Goal: Information Seeking & Learning: Learn about a topic

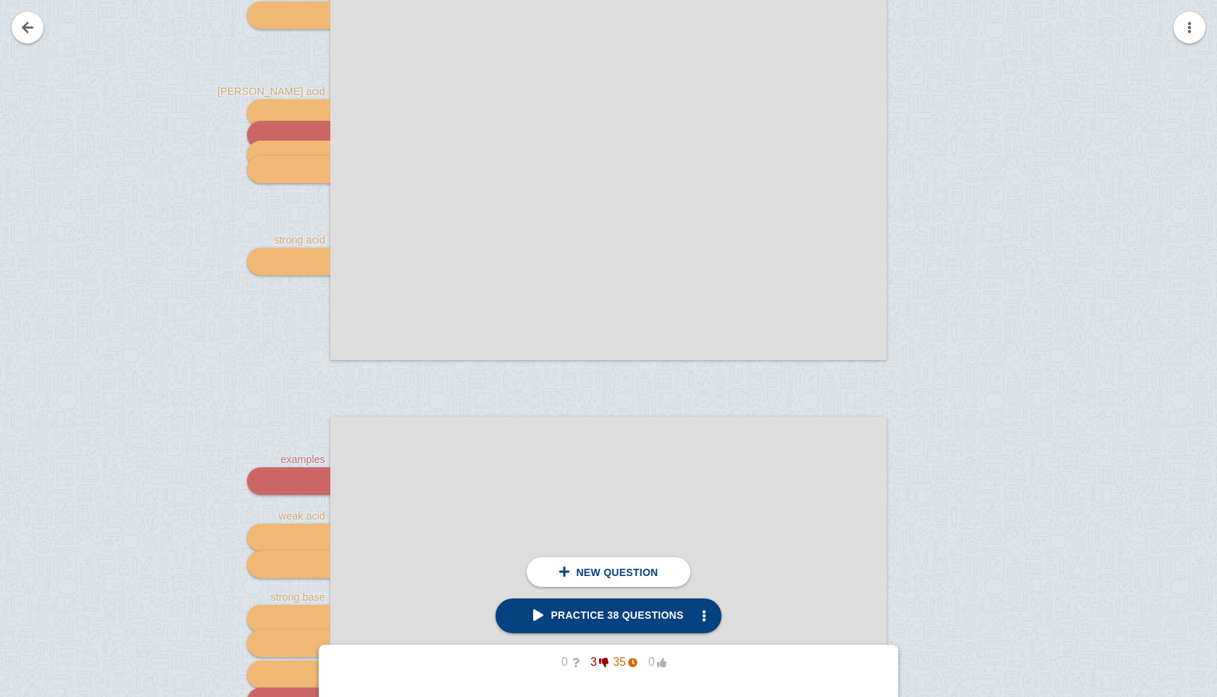
scroll to position [753, 0]
click at [678, 619] on span "Practice 38 questions" at bounding box center [608, 615] width 150 height 12
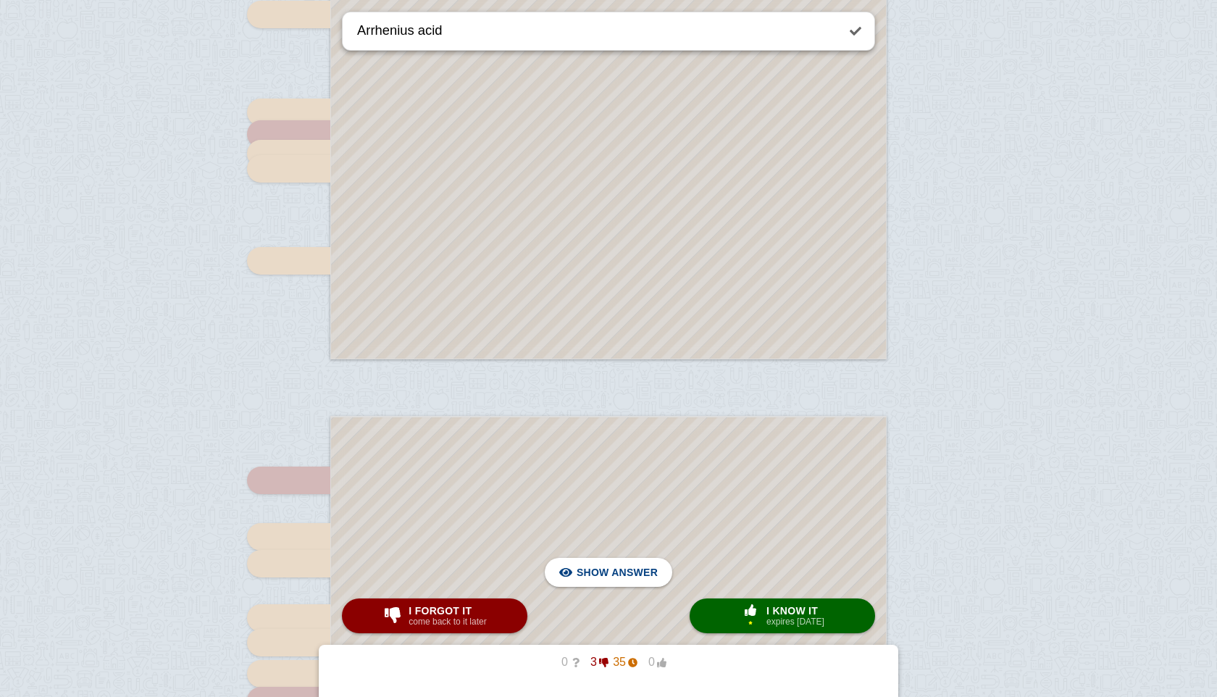
scroll to position [205, 0]
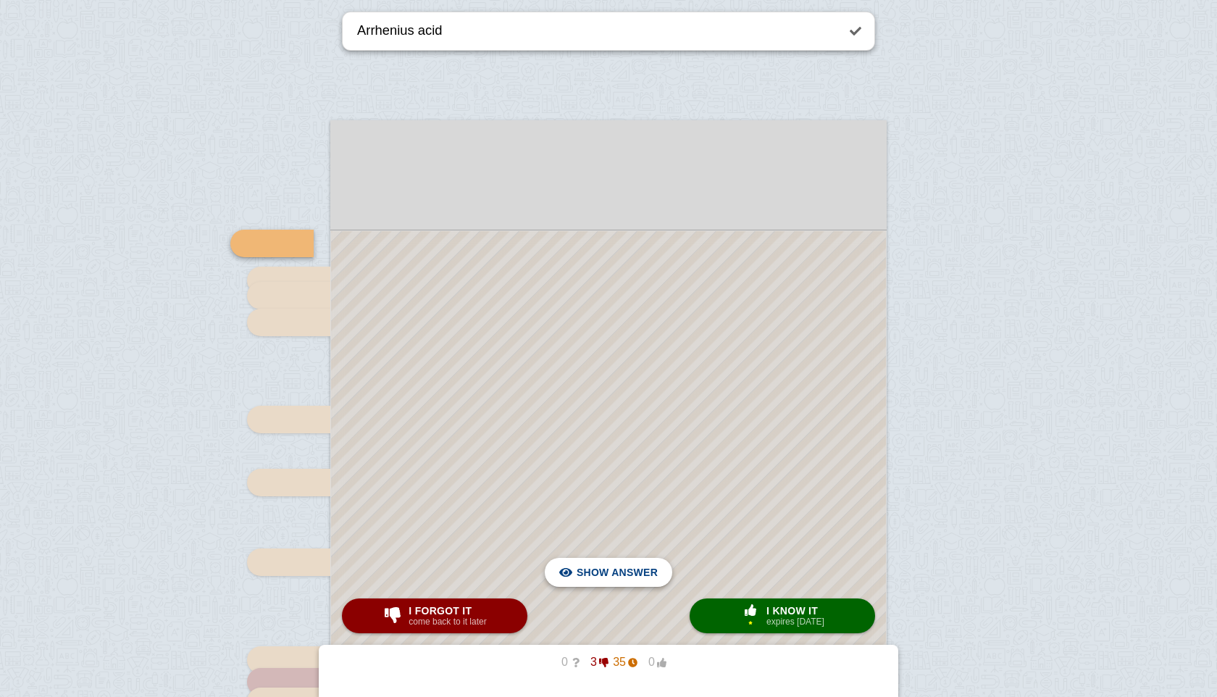
click at [592, 571] on span "Hide answer" at bounding box center [619, 572] width 75 height 32
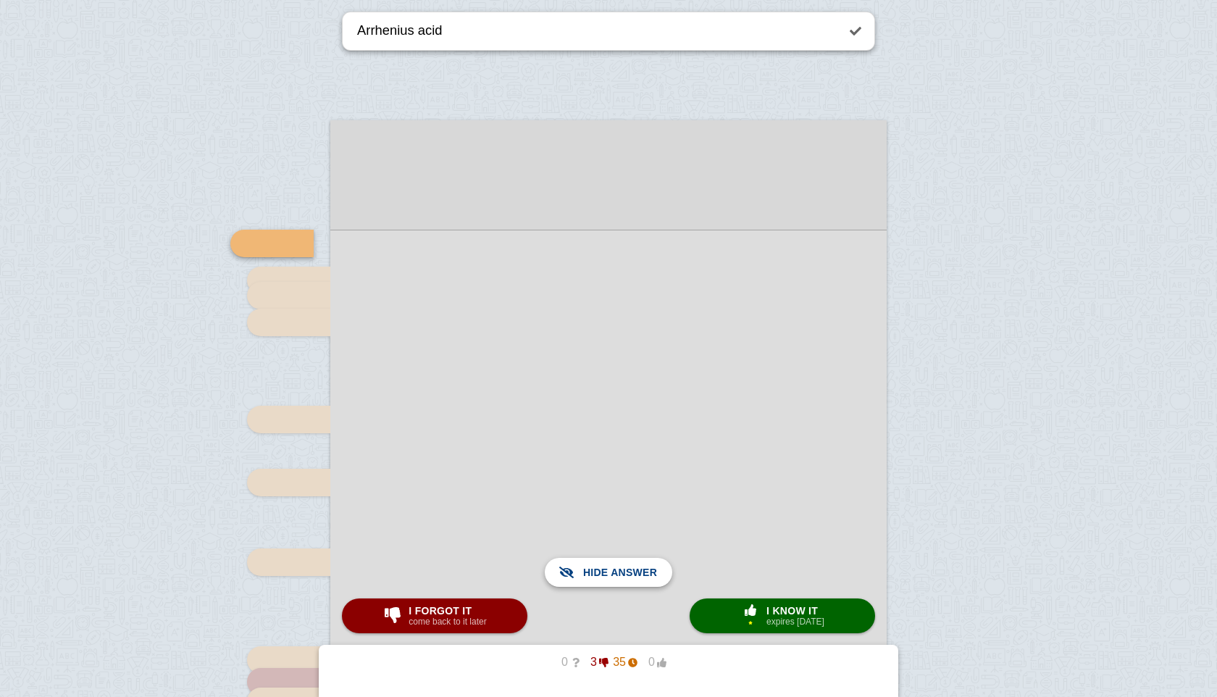
click at [592, 571] on span "Show answer" at bounding box center [617, 572] width 81 height 32
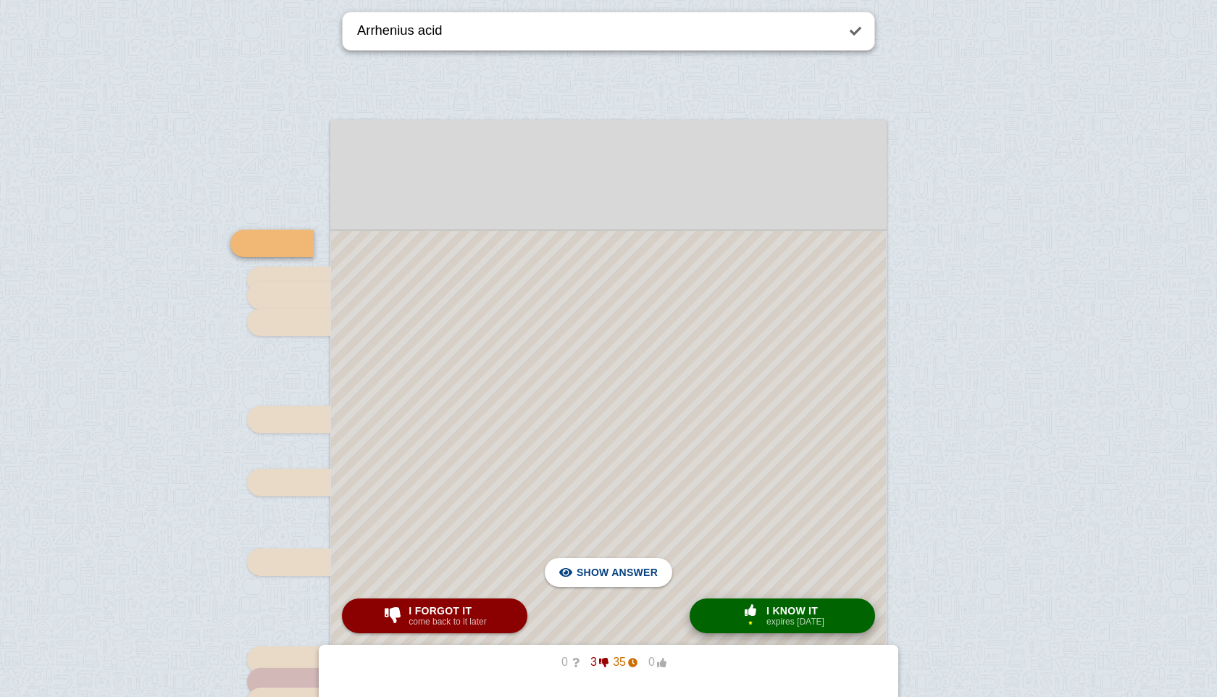
click at [737, 610] on span "button" at bounding box center [750, 610] width 26 height 13
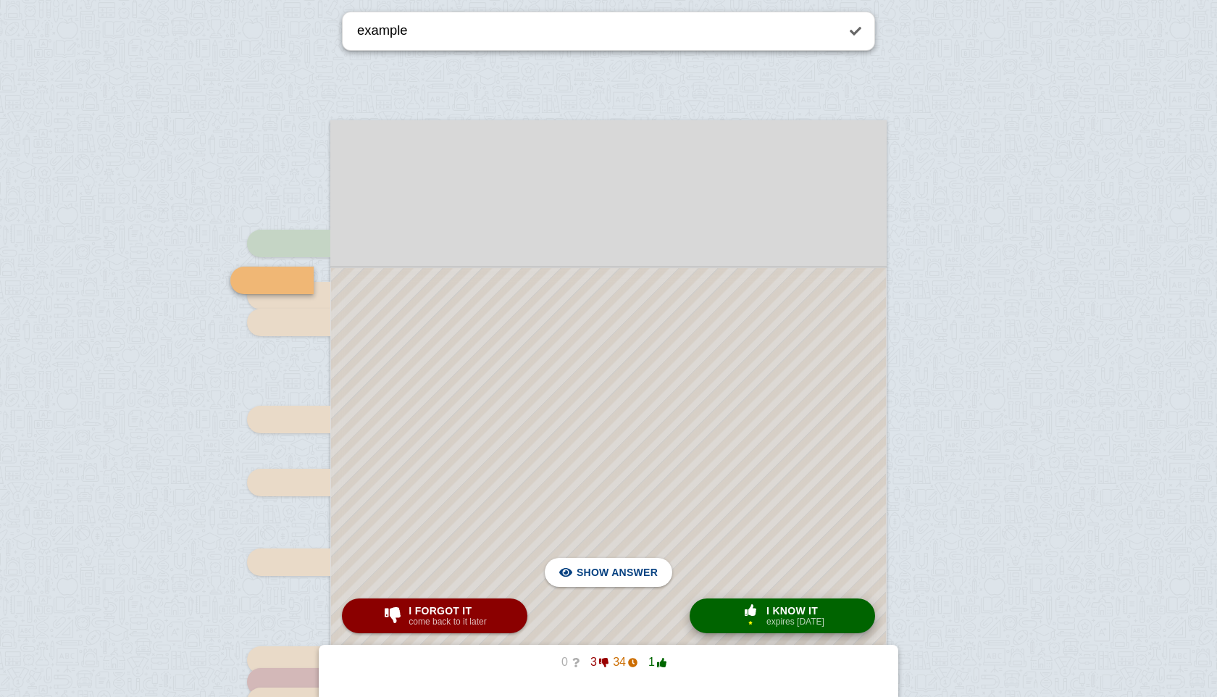
scroll to position [242, 0]
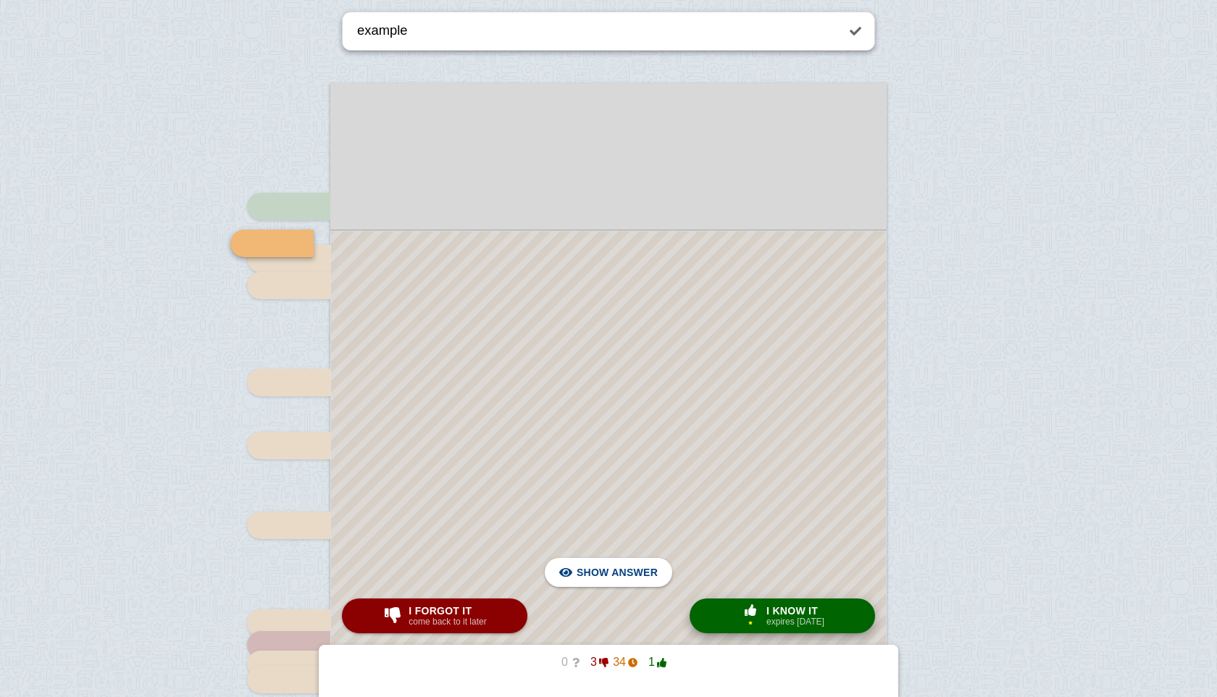
click at [737, 610] on span "button" at bounding box center [750, 610] width 26 height 13
type textarea "Arrhenius base"
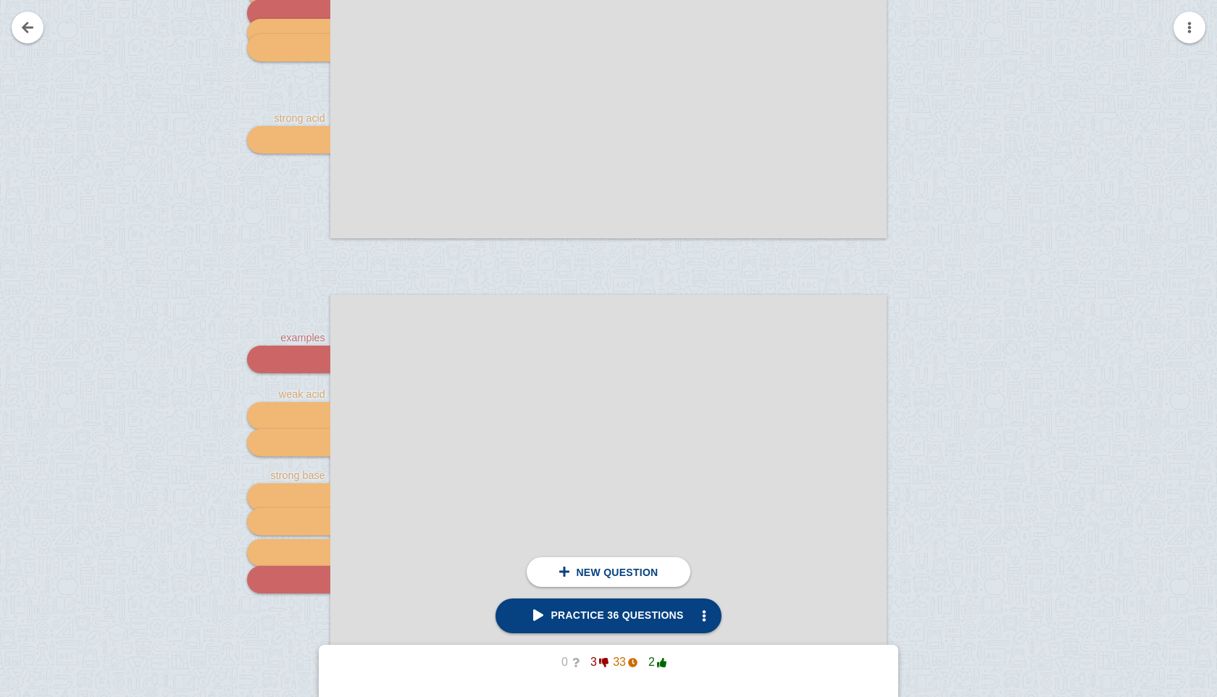
scroll to position [875, 0]
